Goal: Information Seeking & Learning: Learn about a topic

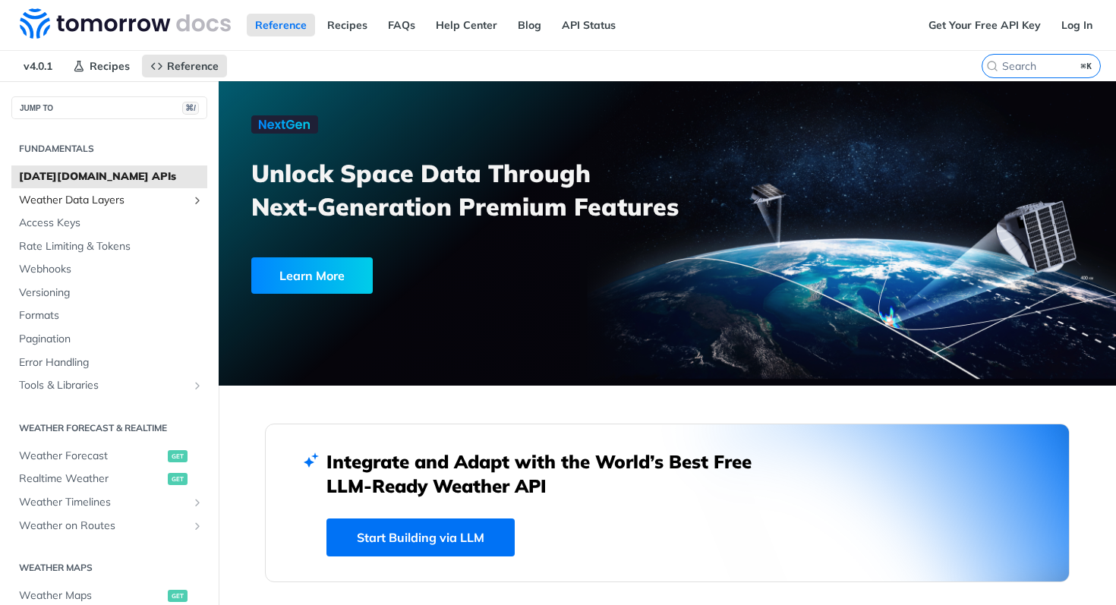
click at [181, 199] on span "Weather Data Layers" at bounding box center [103, 200] width 168 height 15
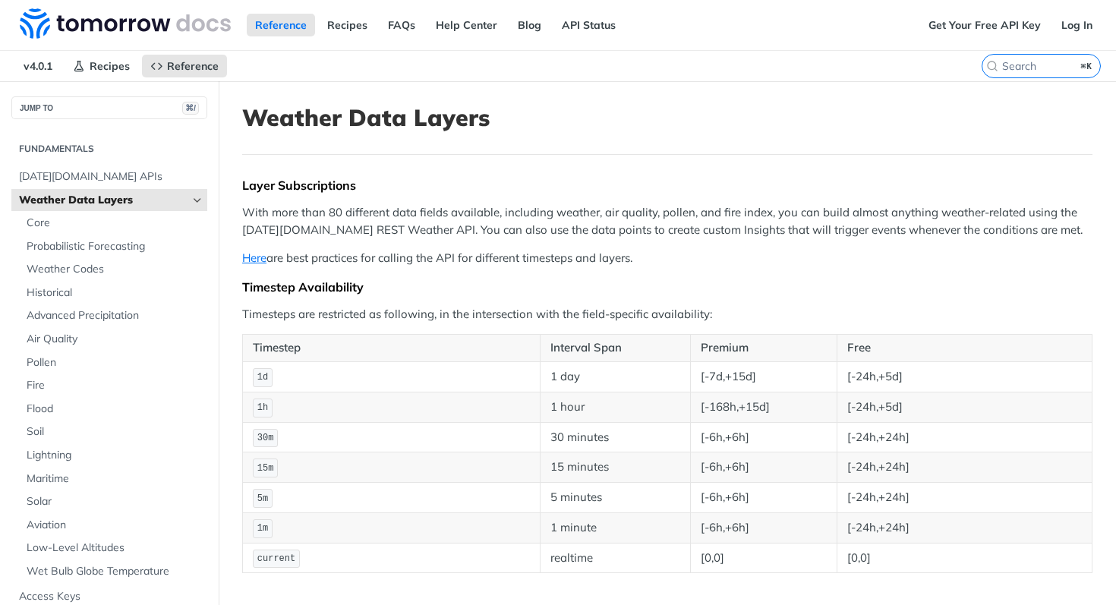
click at [195, 200] on icon "Hide subpages for Weather Data Layers" at bounding box center [197, 200] width 12 height 12
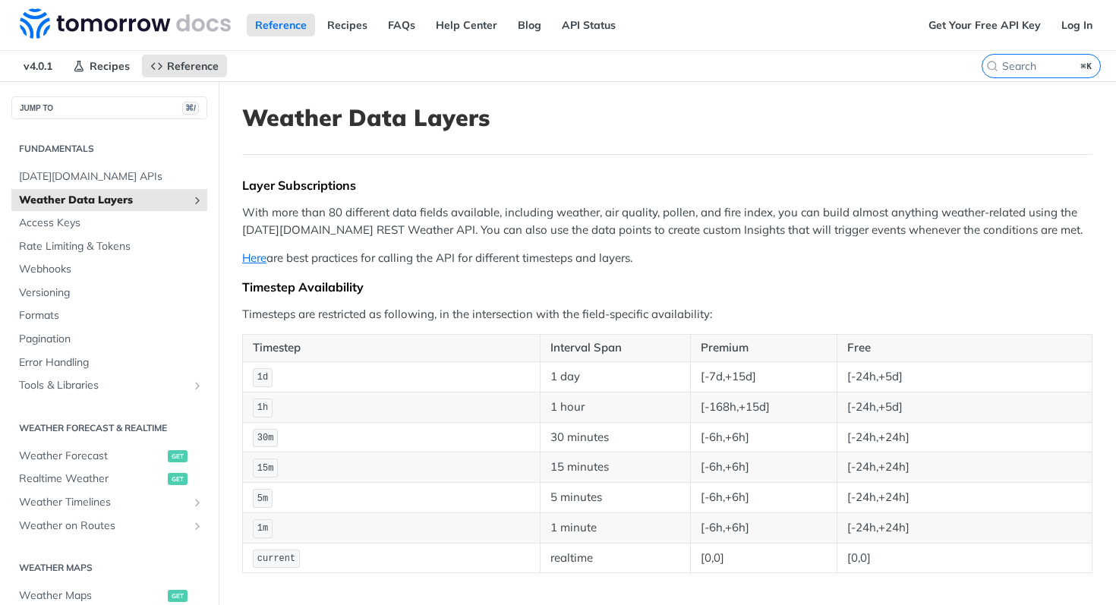
click at [195, 200] on icon "Show subpages for Weather Data Layers" at bounding box center [197, 200] width 12 height 12
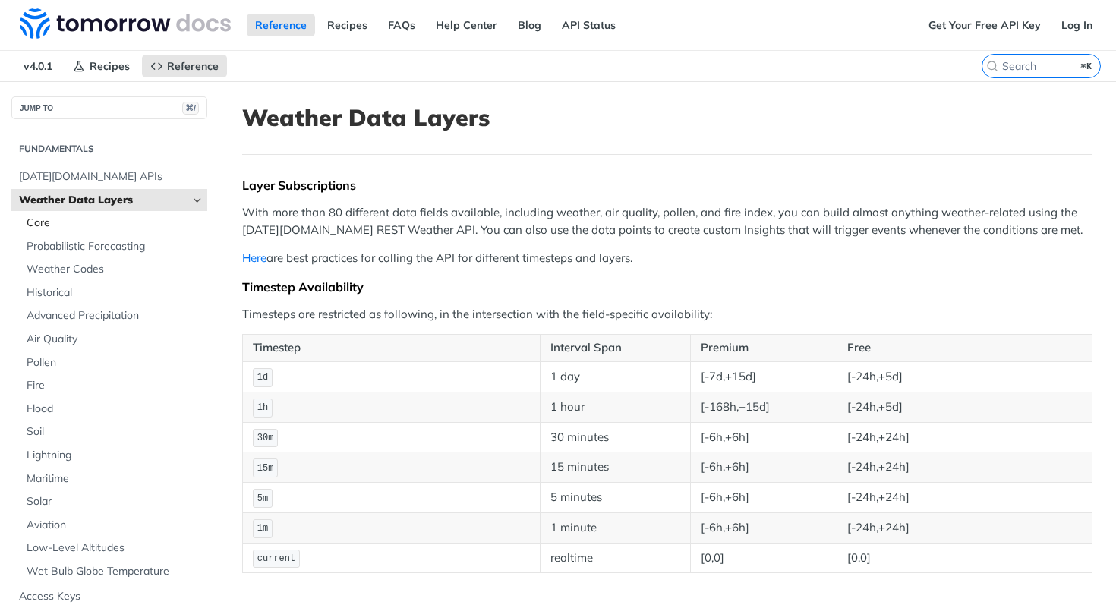
click at [31, 225] on span "Core" at bounding box center [115, 223] width 177 height 15
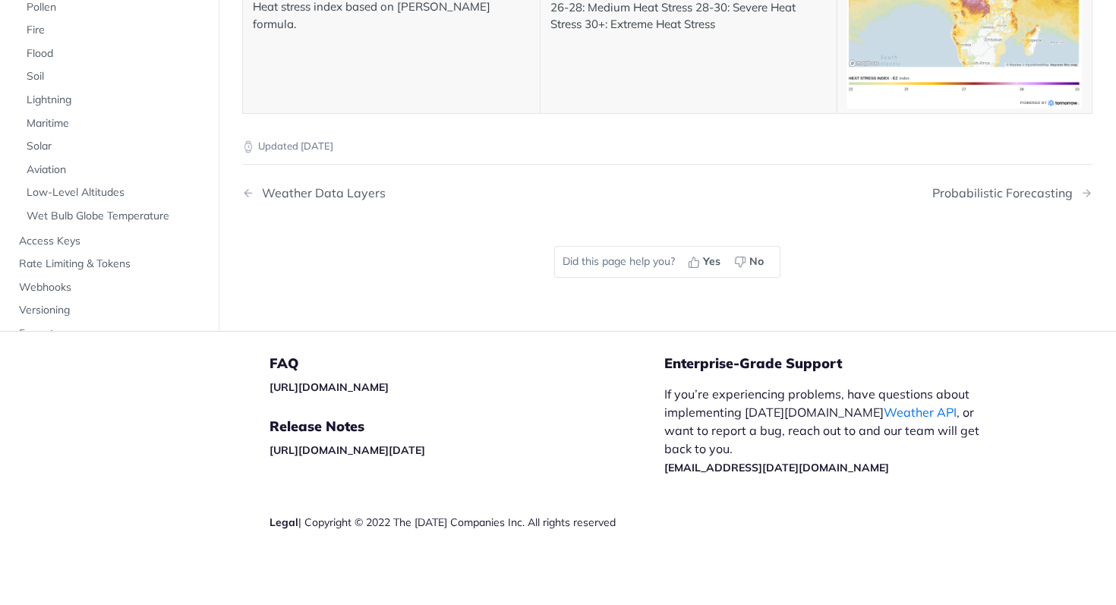
scroll to position [8111, 0]
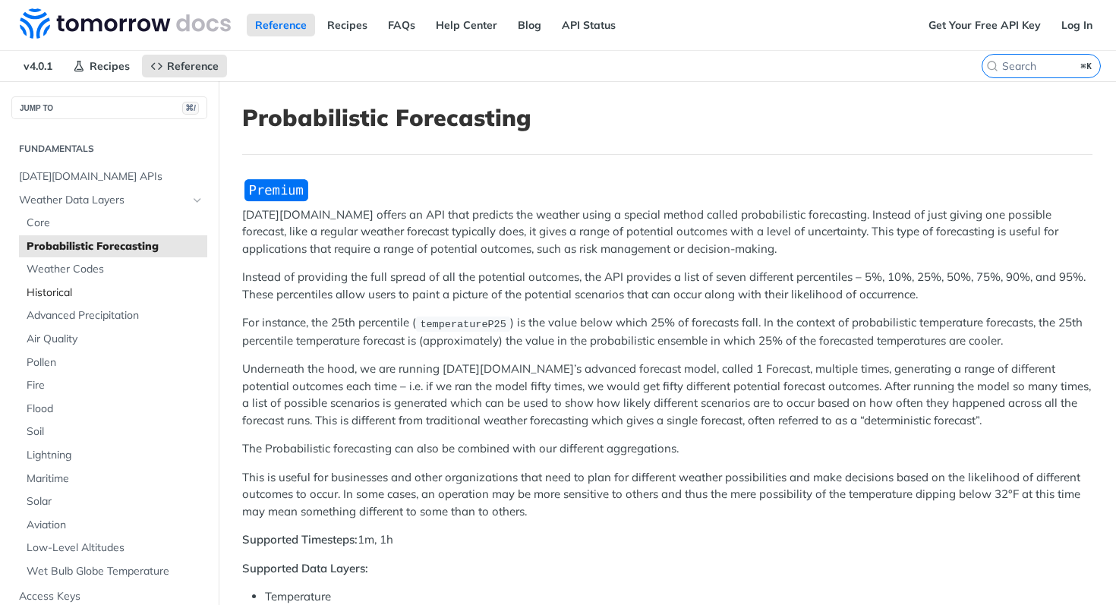
click at [60, 296] on span "Historical" at bounding box center [115, 292] width 177 height 15
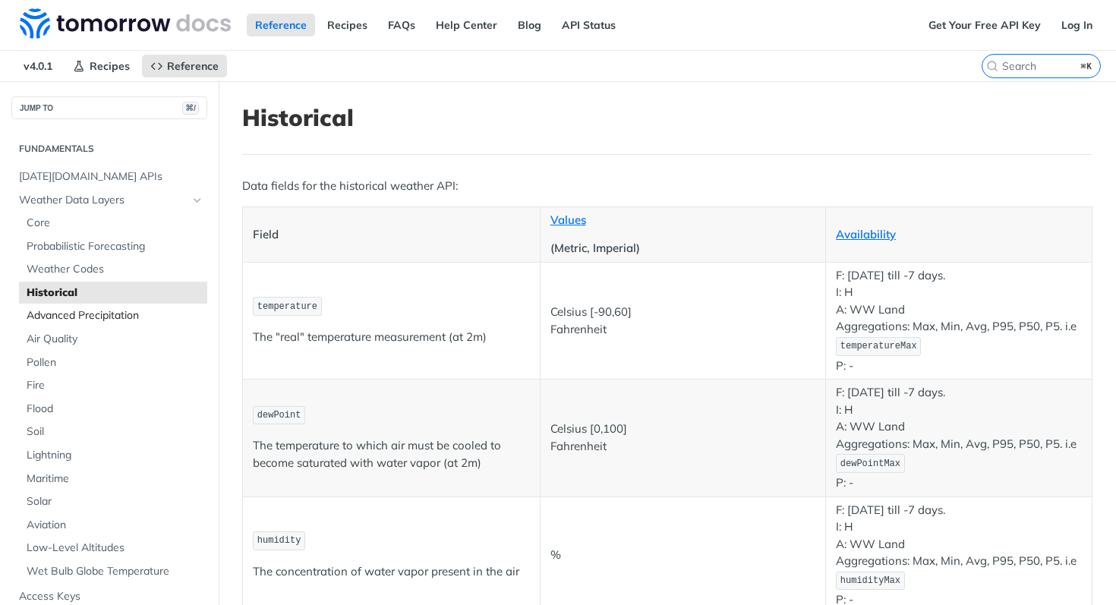
click at [61, 323] on link "Advanced Precipitation" at bounding box center [113, 315] width 188 height 23
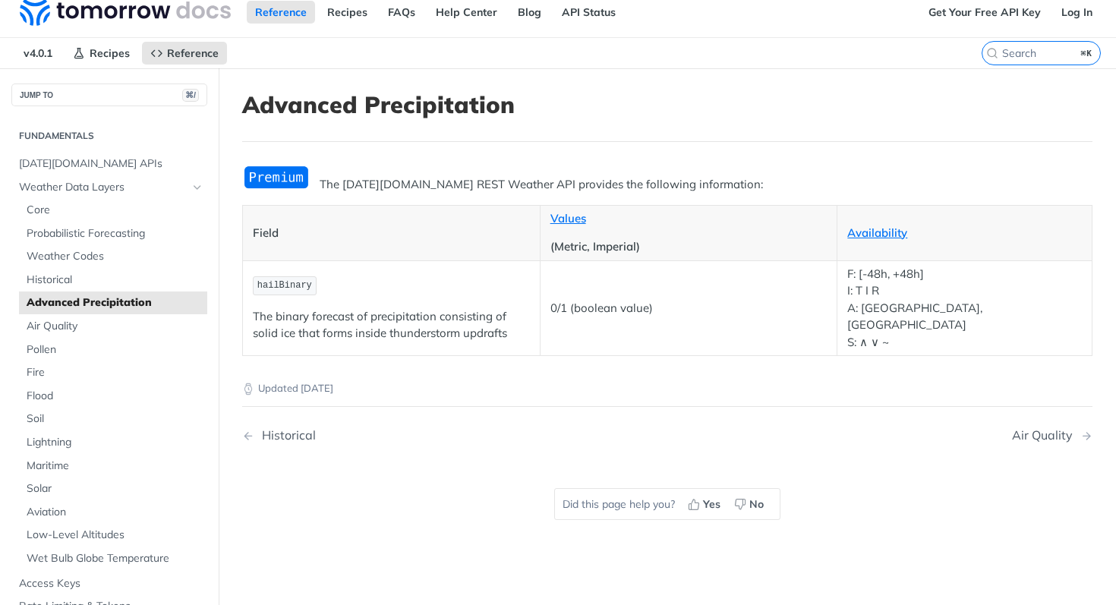
scroll to position [11, 0]
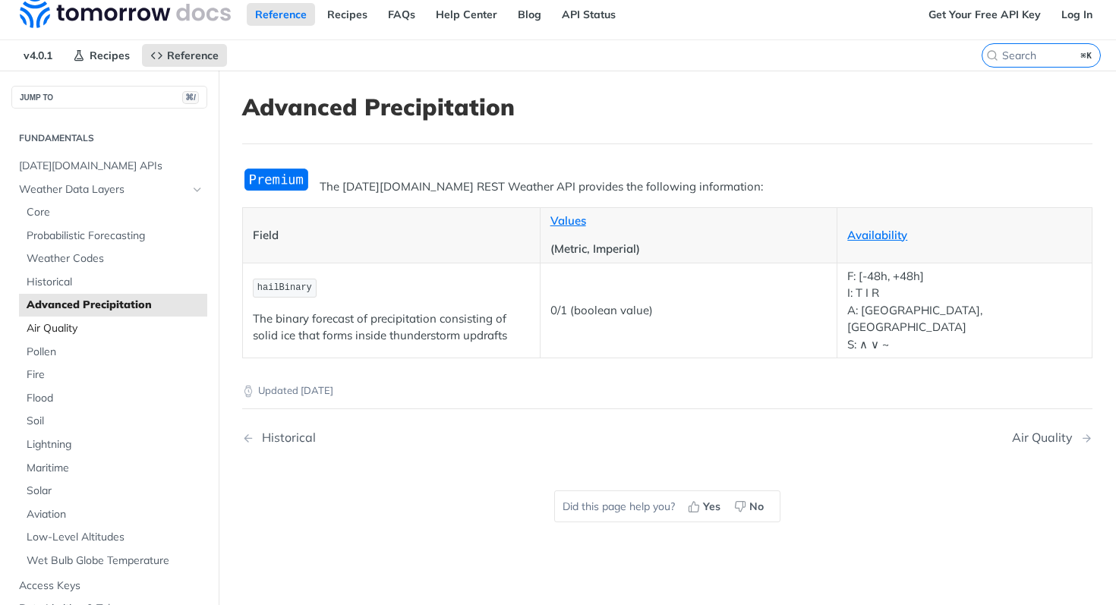
click at [83, 322] on span "Air Quality" at bounding box center [115, 328] width 177 height 15
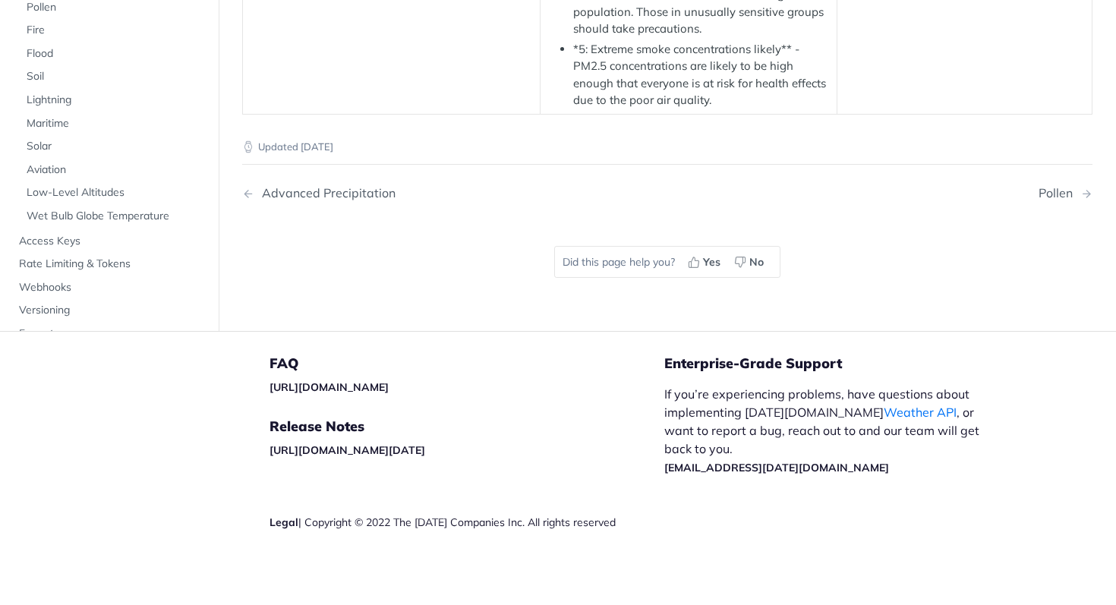
scroll to position [3096, 0]
click at [58, 15] on span "Pollen" at bounding box center [115, 7] width 177 height 15
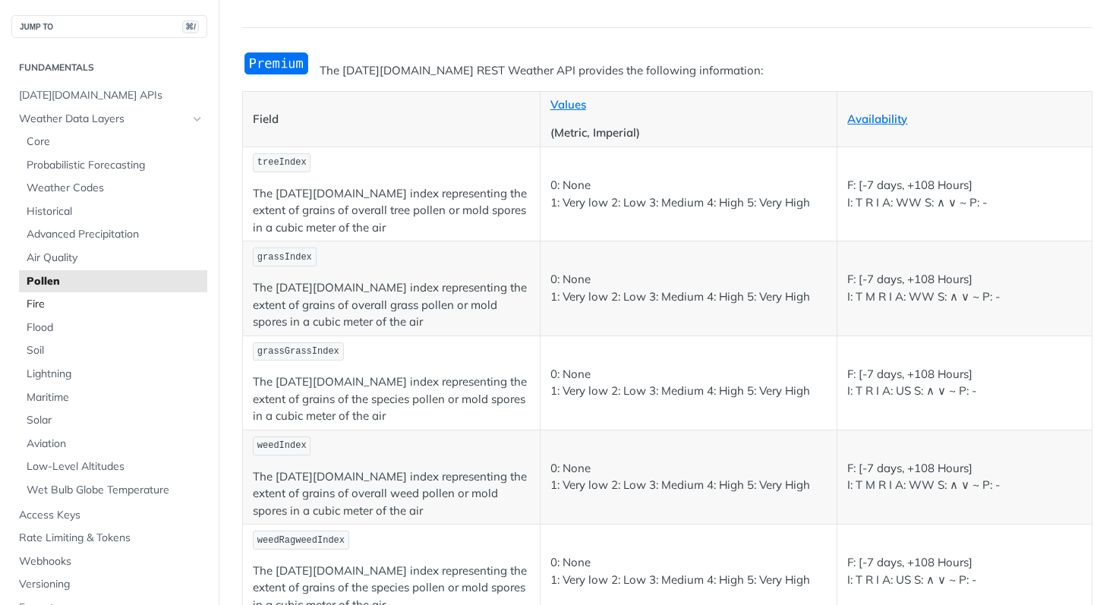
click at [90, 303] on span "Fire" at bounding box center [115, 304] width 177 height 15
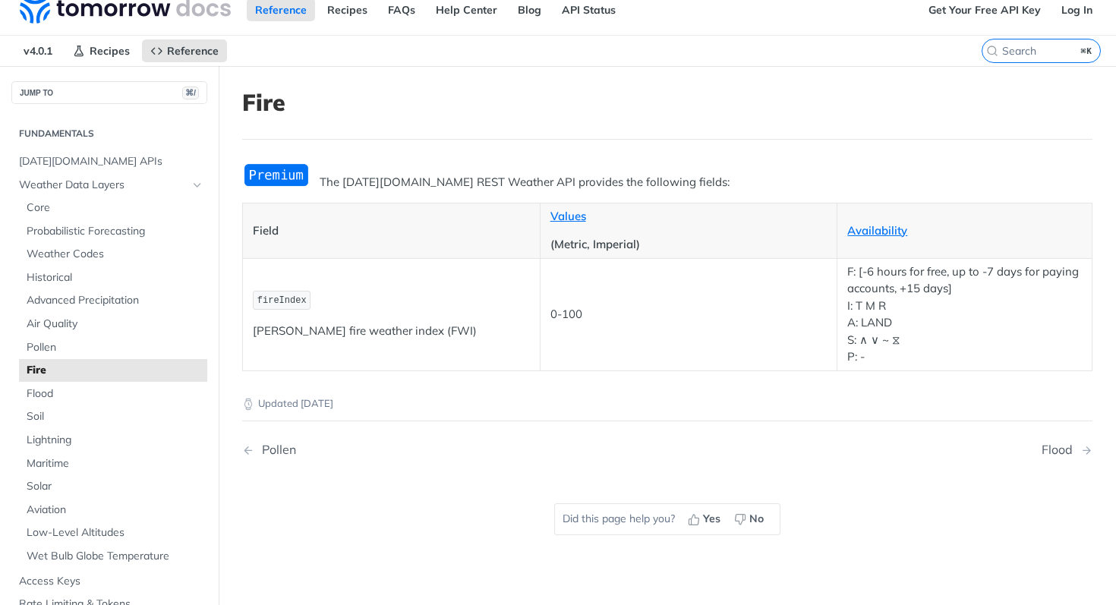
scroll to position [16, 0]
click at [55, 395] on span "Flood" at bounding box center [115, 393] width 177 height 15
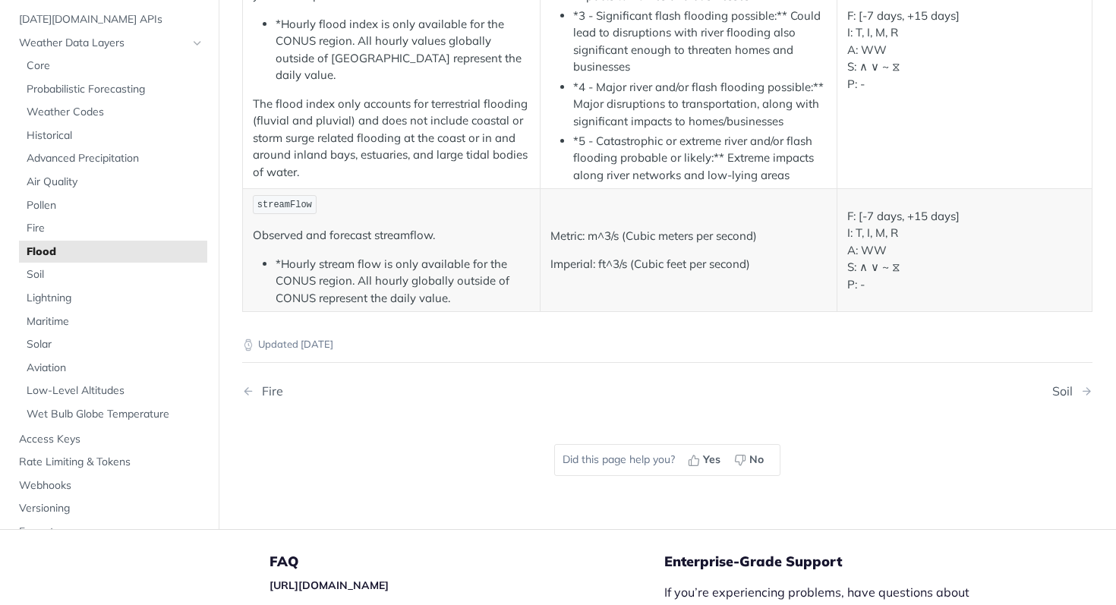
scroll to position [559, 0]
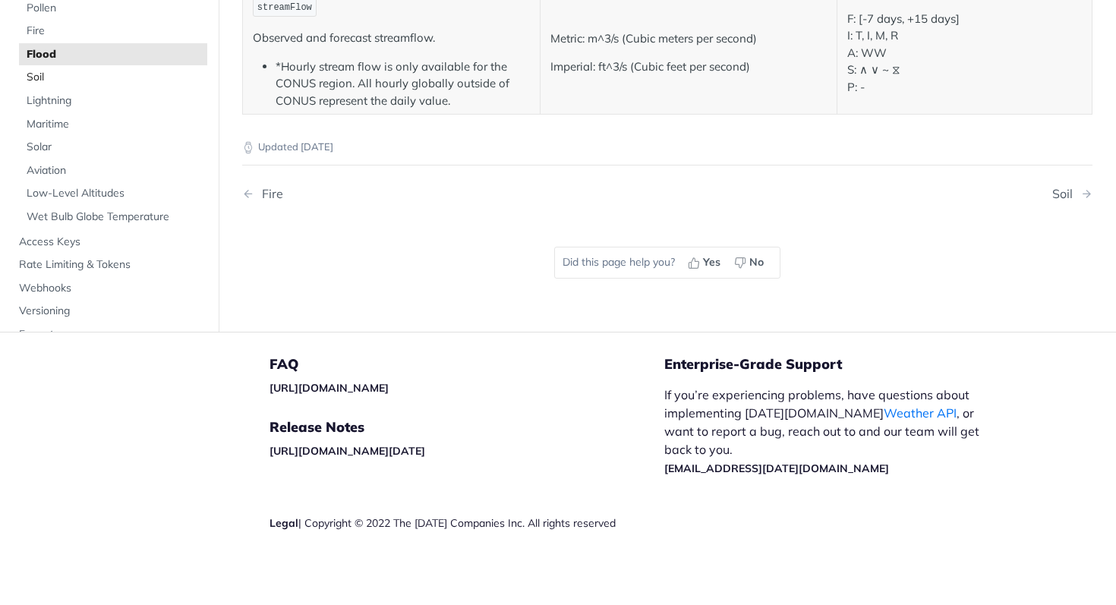
click at [58, 79] on span "Soil" at bounding box center [115, 77] width 177 height 15
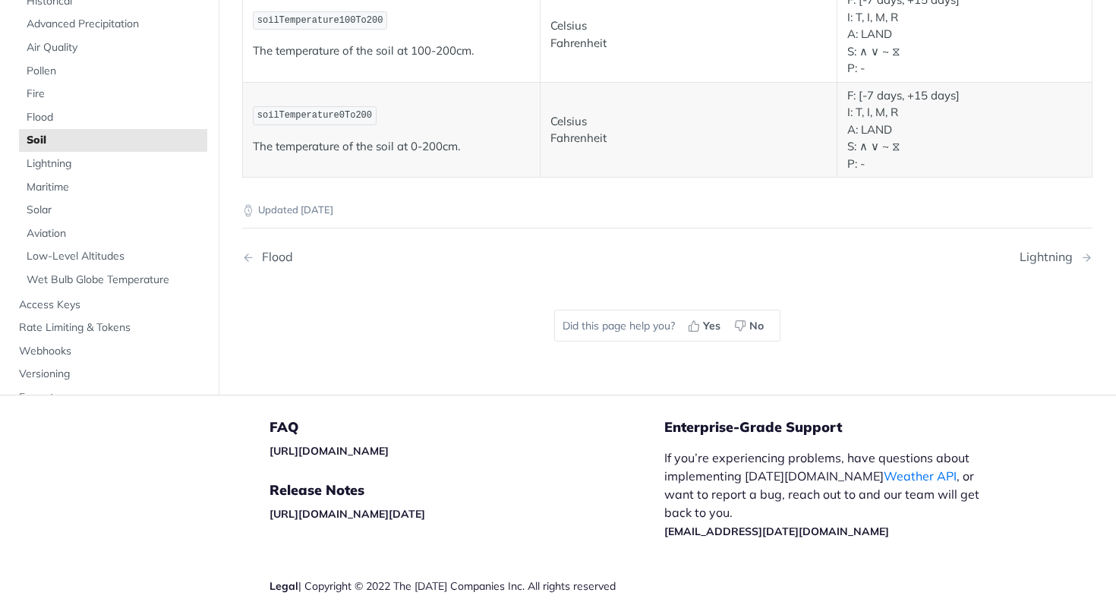
scroll to position [1140, 0]
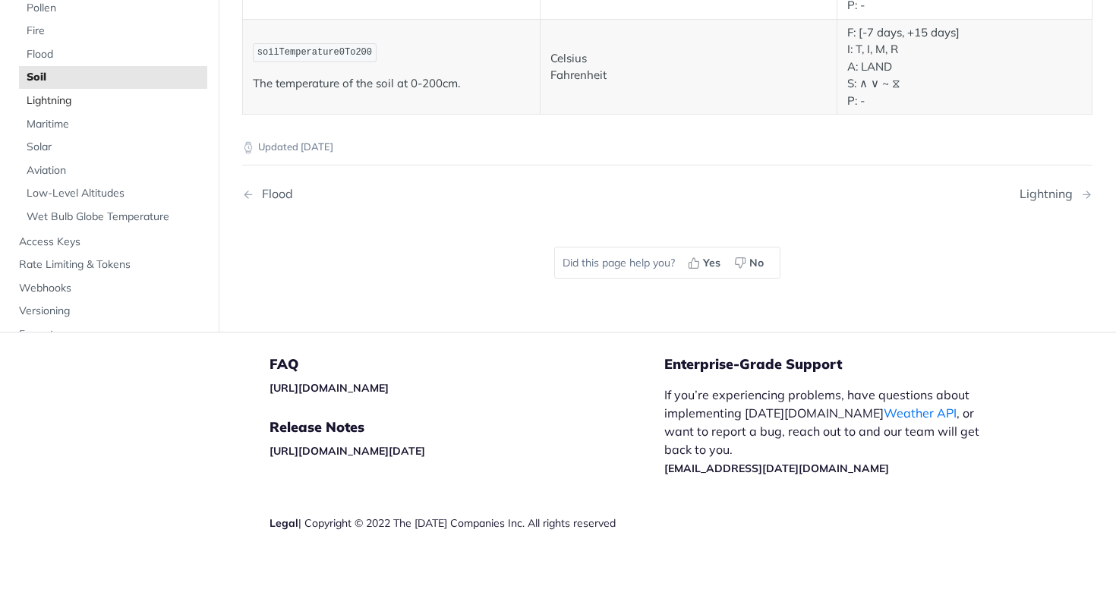
click at [59, 99] on span "Lightning" at bounding box center [115, 100] width 177 height 15
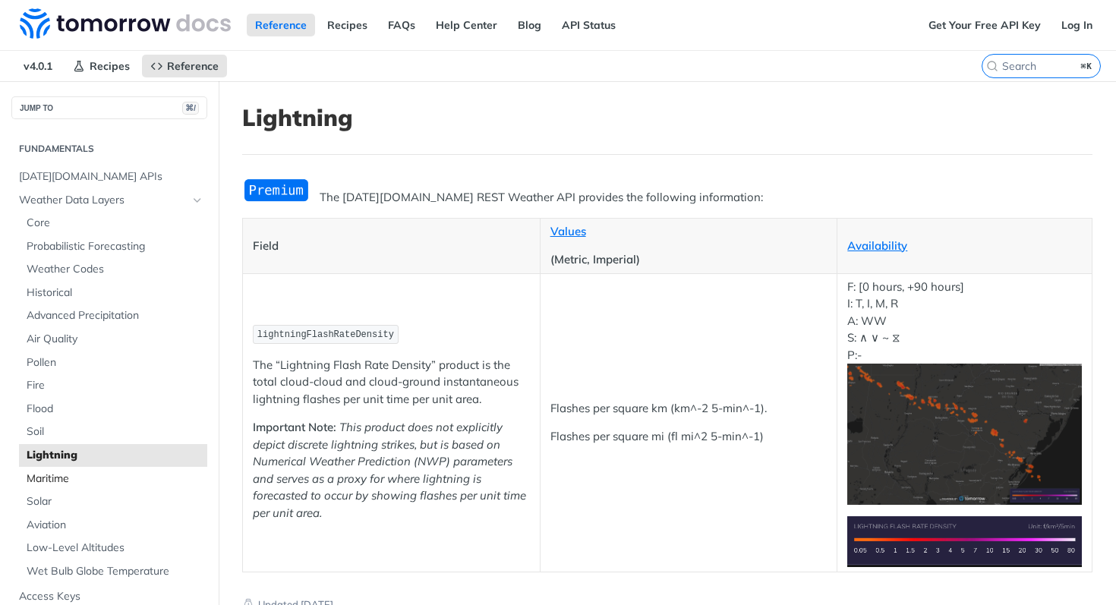
click at [63, 479] on span "Maritime" at bounding box center [115, 478] width 177 height 15
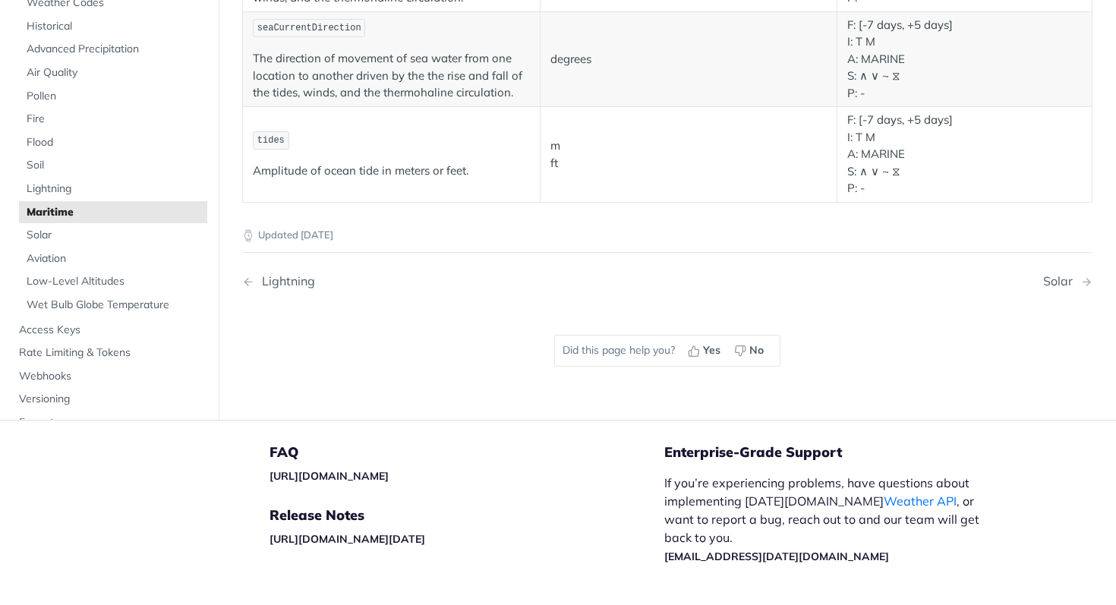
scroll to position [1869, 0]
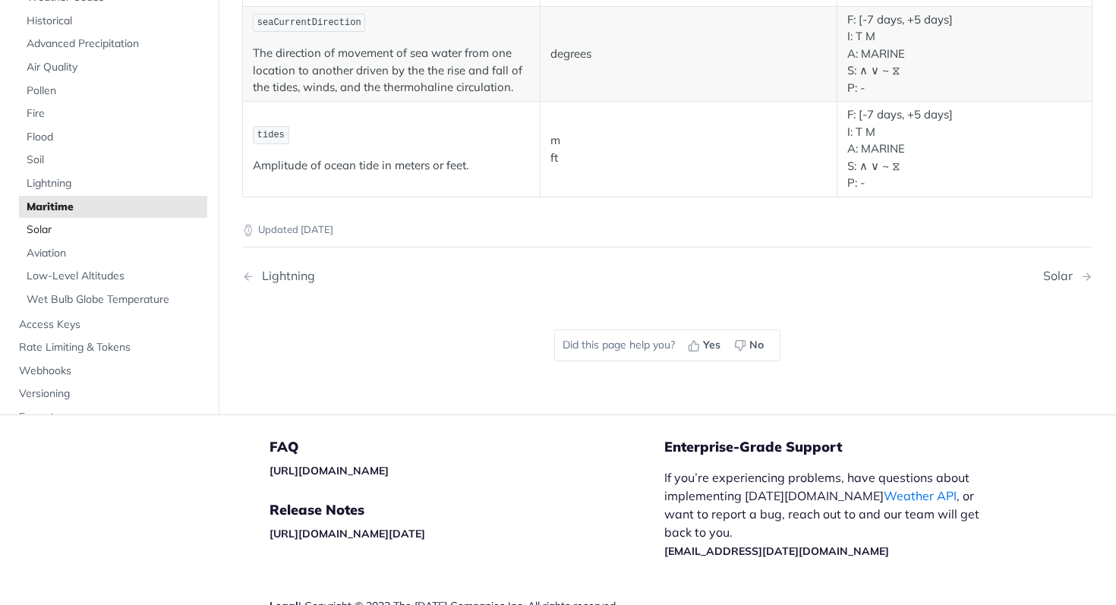
click at [64, 228] on span "Solar" at bounding box center [115, 229] width 177 height 15
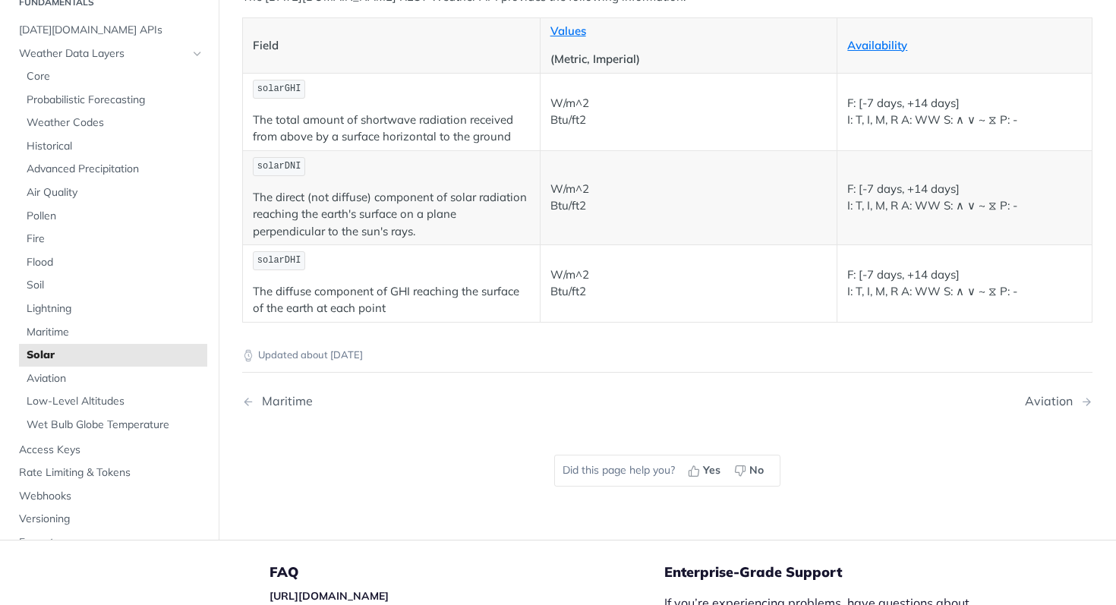
scroll to position [203, 0]
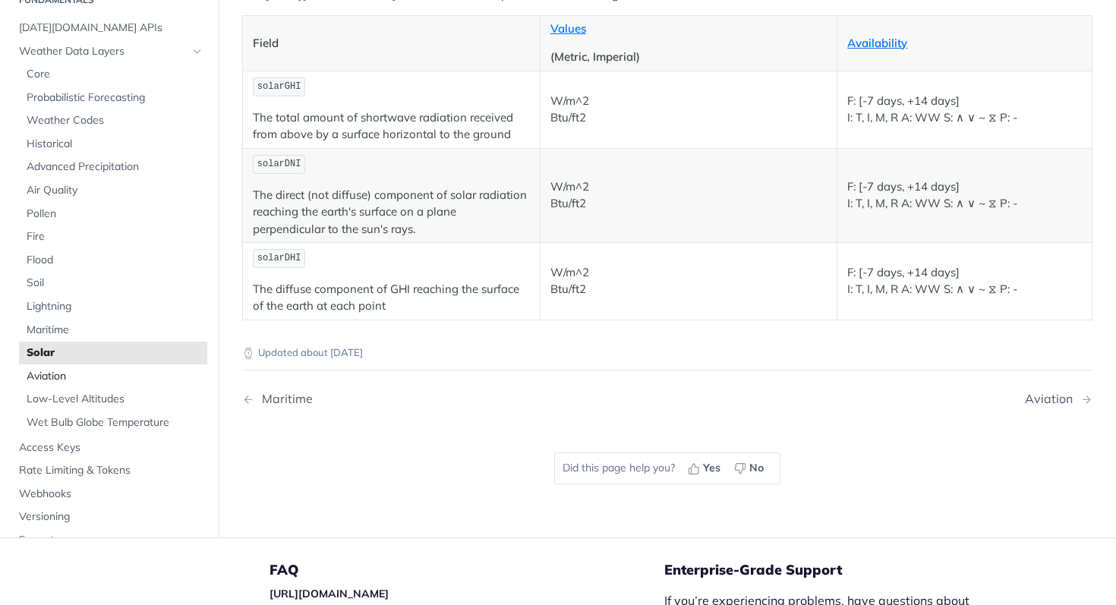
click at [52, 383] on link "Aviation" at bounding box center [113, 375] width 188 height 23
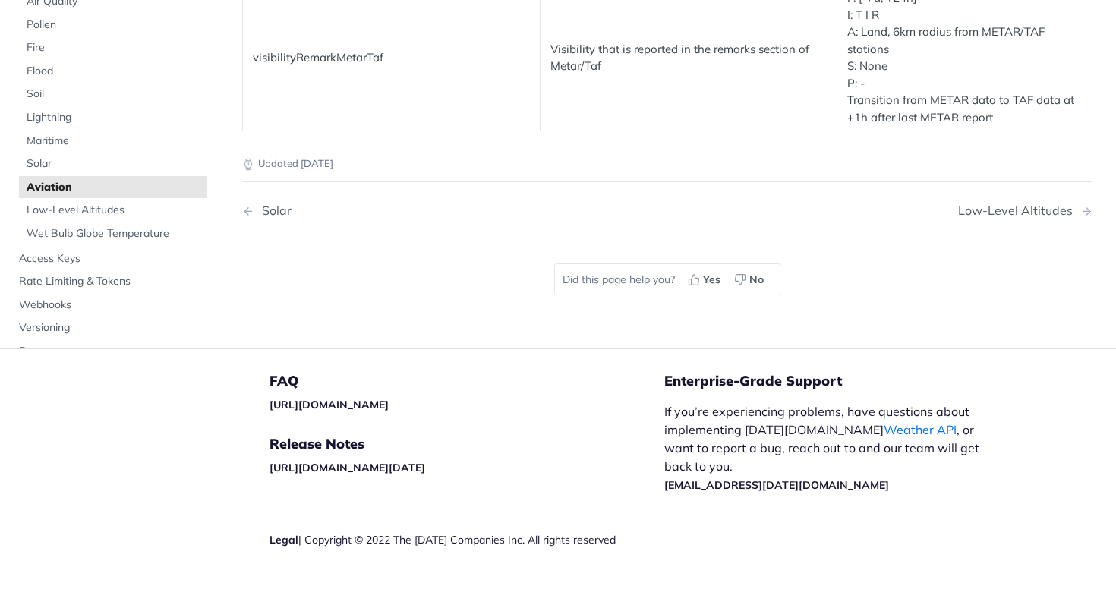
scroll to position [3266, 0]
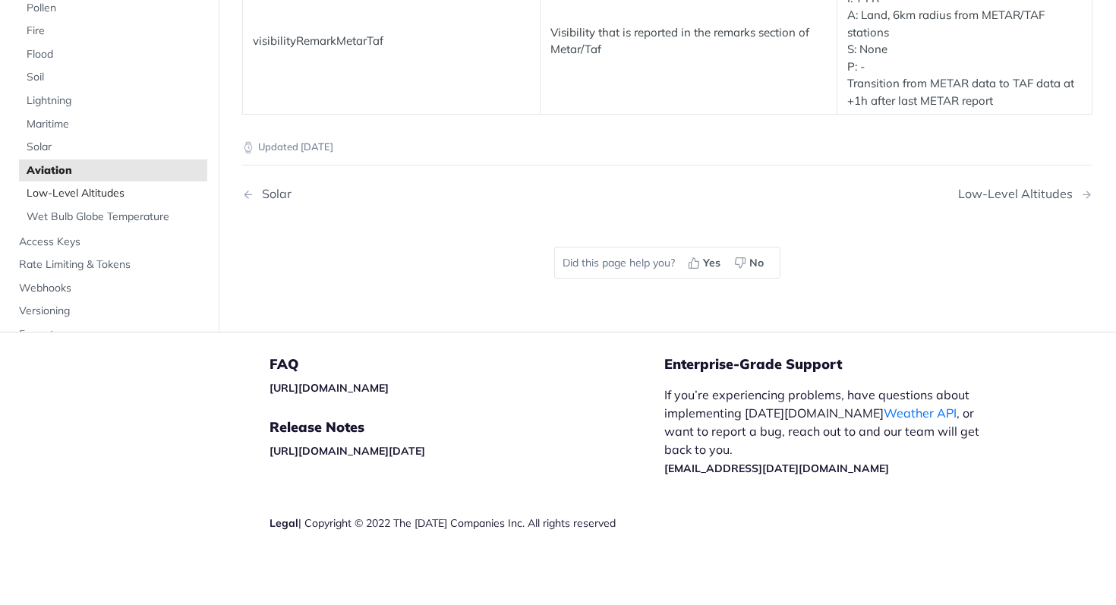
click at [74, 187] on span "Low-Level Altitudes" at bounding box center [115, 194] width 177 height 15
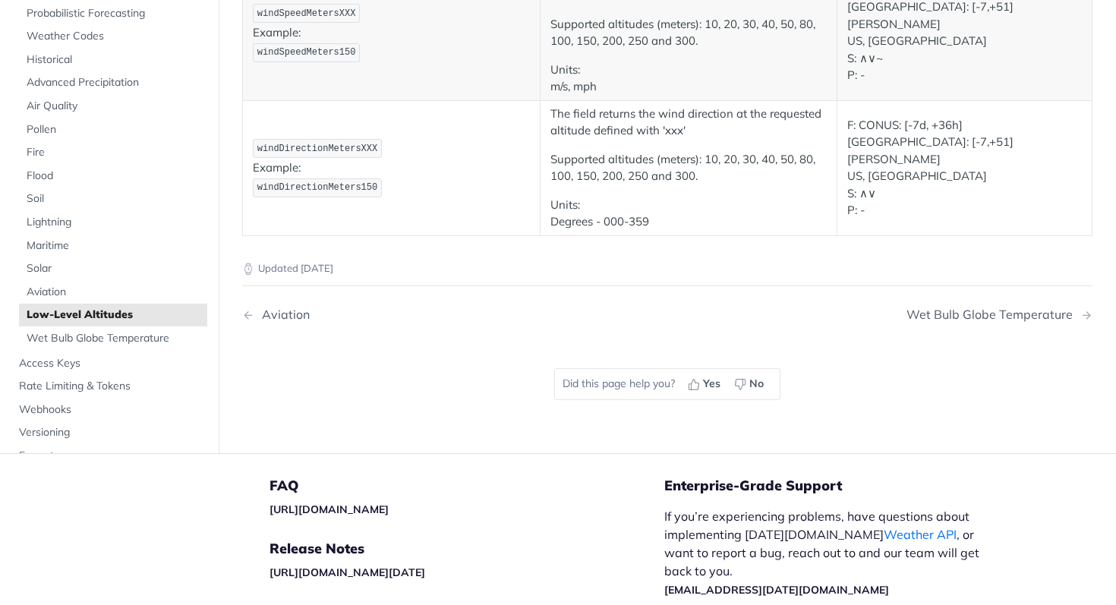
scroll to position [435, 0]
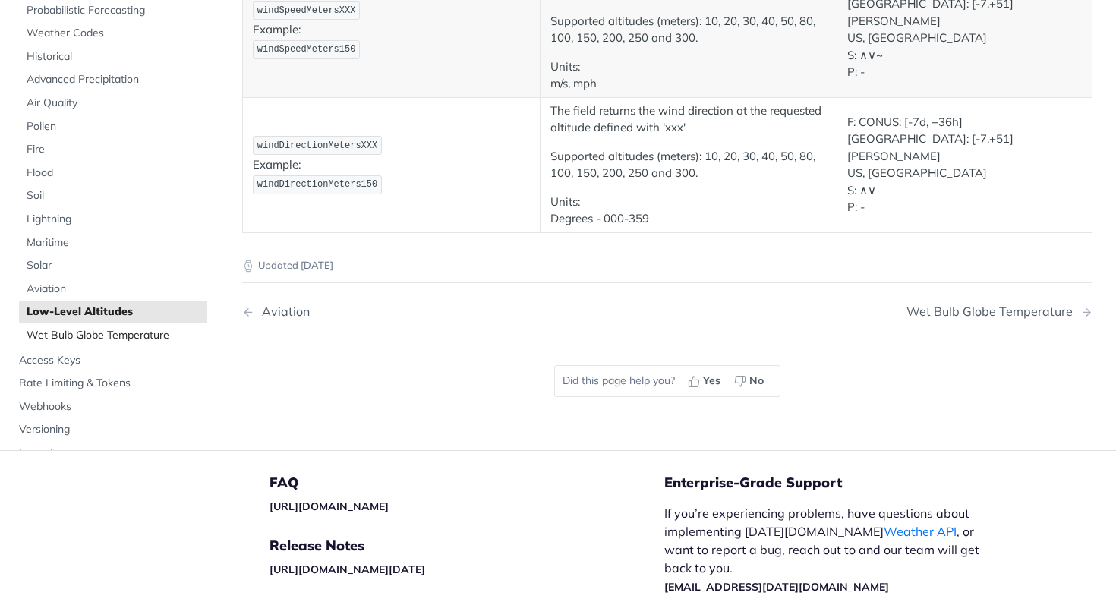
click at [102, 338] on span "Wet Bulb Globe Temperature" at bounding box center [115, 335] width 177 height 15
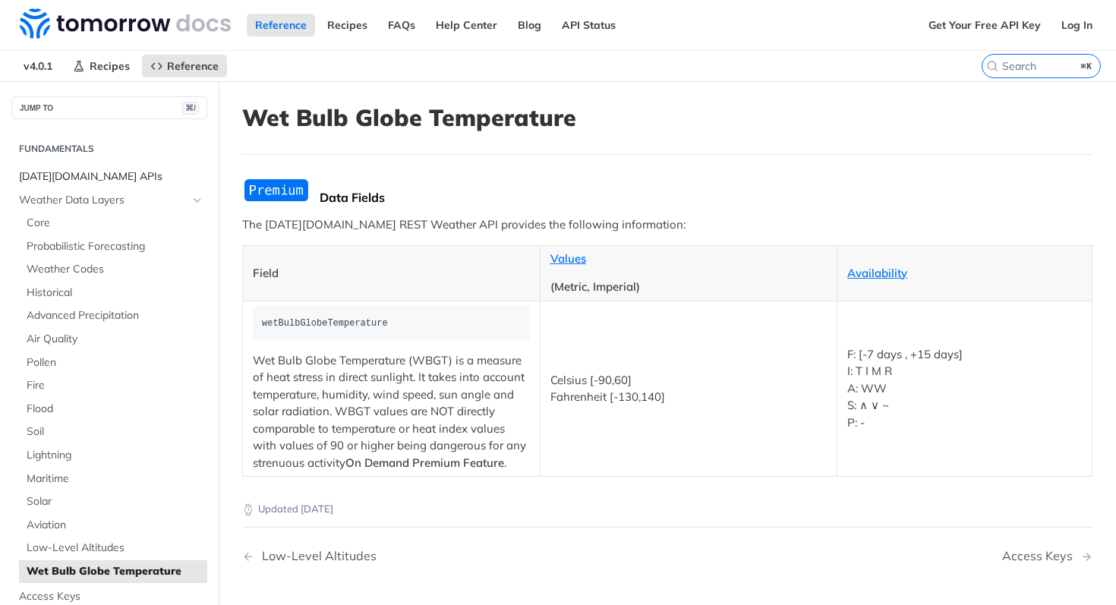
click at [57, 176] on span "[DATE][DOMAIN_NAME] APIs" at bounding box center [111, 176] width 184 height 15
